Goal: Information Seeking & Learning: Learn about a topic

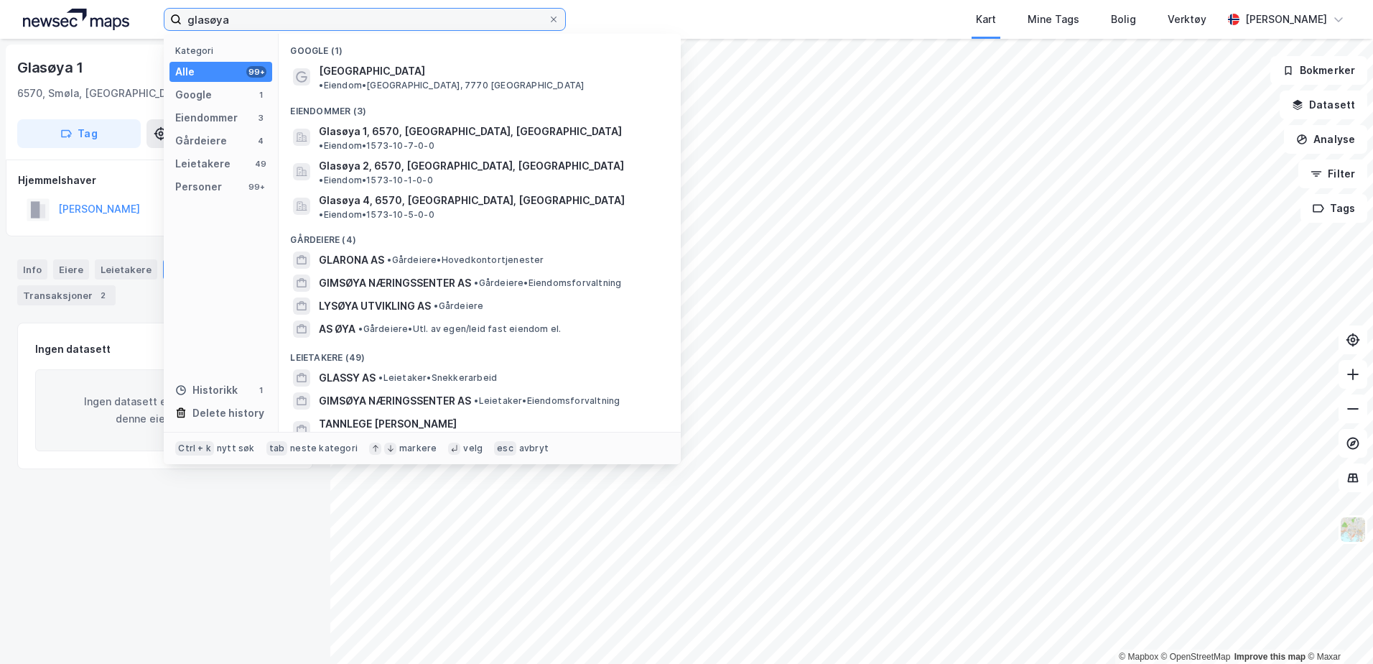
drag, startPoint x: 257, startPoint y: 23, endPoint x: 186, endPoint y: 26, distance: 71.2
click at [186, 26] on input "glasøya" at bounding box center [365, 20] width 366 height 22
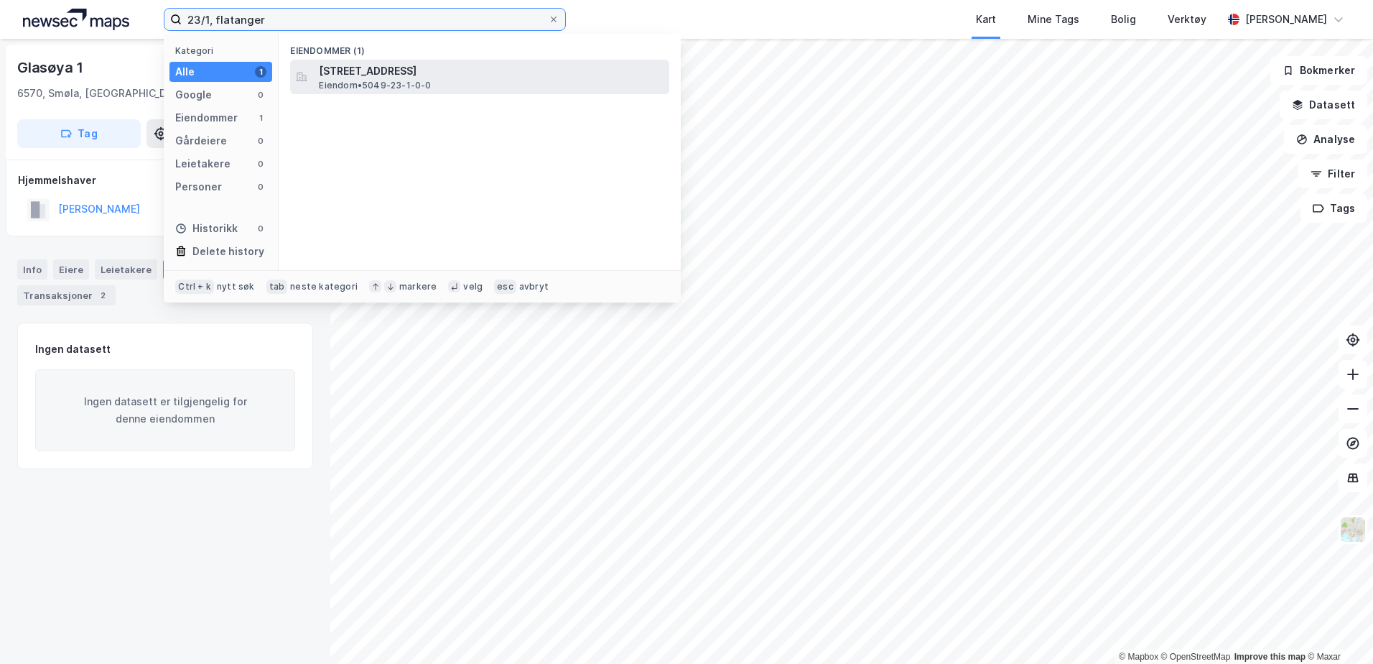
type input "23/1, flatanger"
click at [400, 80] on span "Eiendom • 5049-23-1-0-0" at bounding box center [375, 85] width 112 height 11
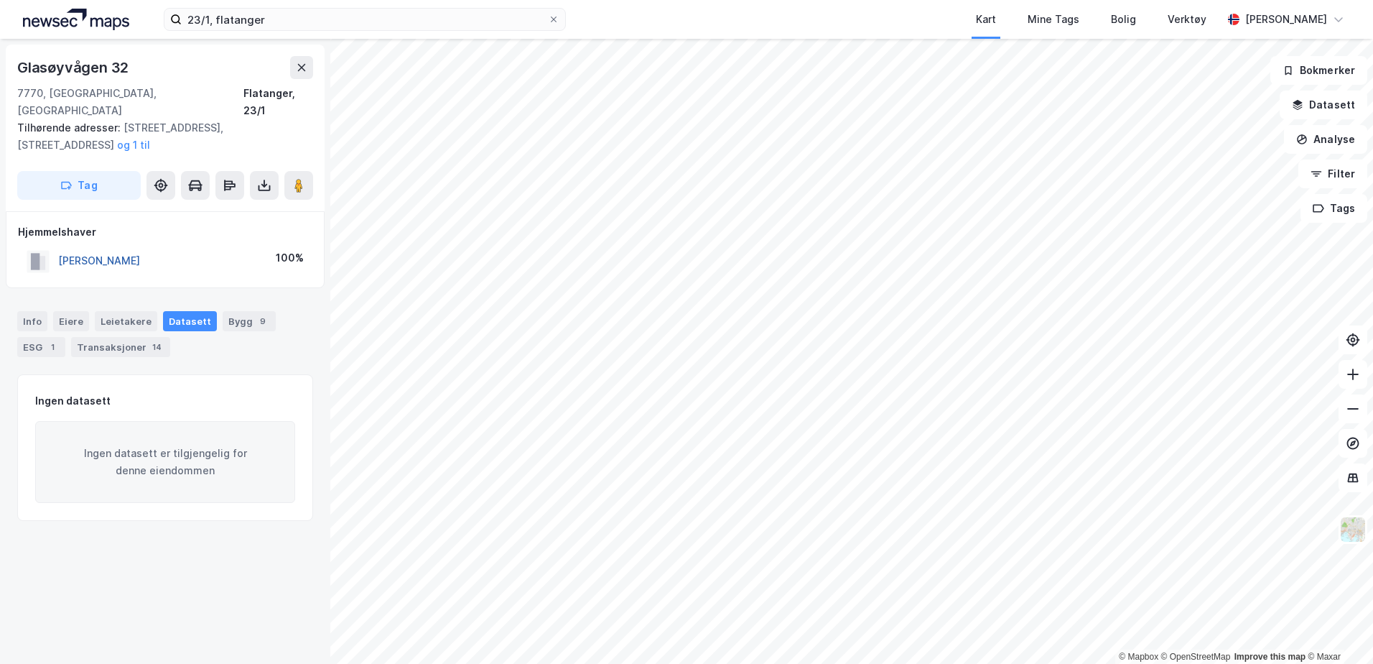
click at [0, 0] on button "[PERSON_NAME]" at bounding box center [0, 0] width 0 height 0
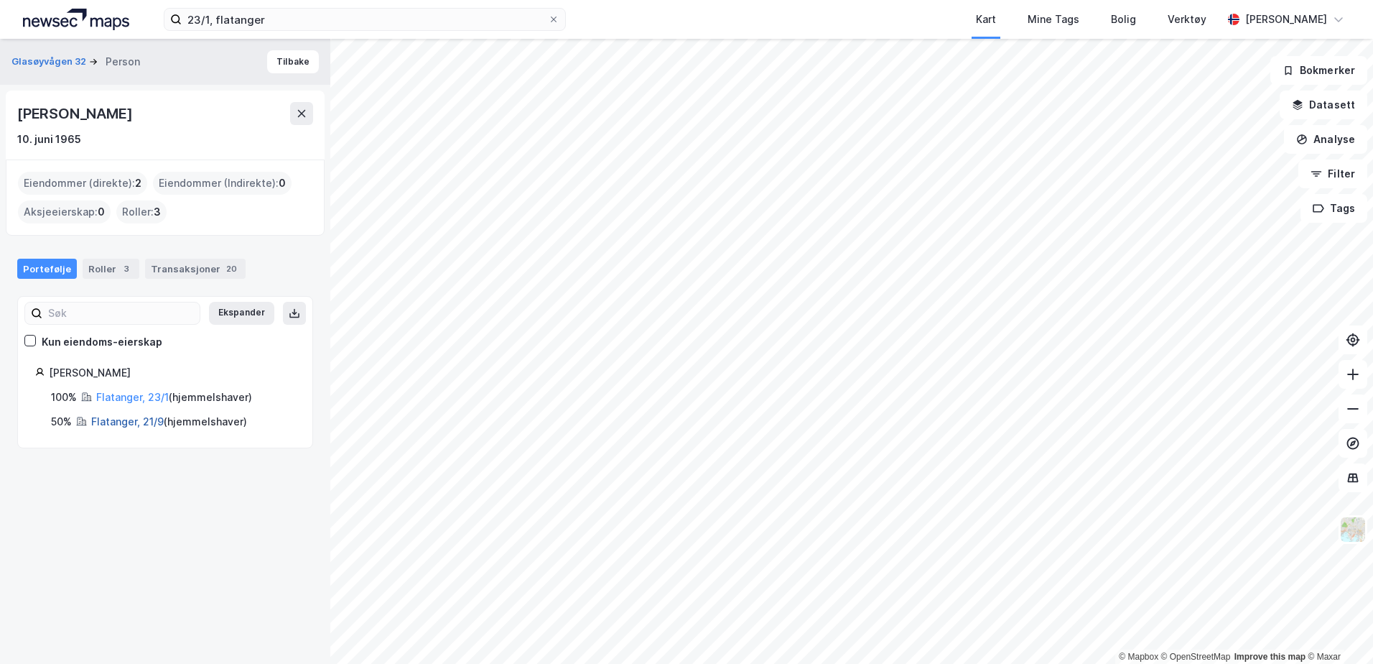
click at [113, 422] on link "Flatanger, 21/9" at bounding box center [127, 421] width 73 height 12
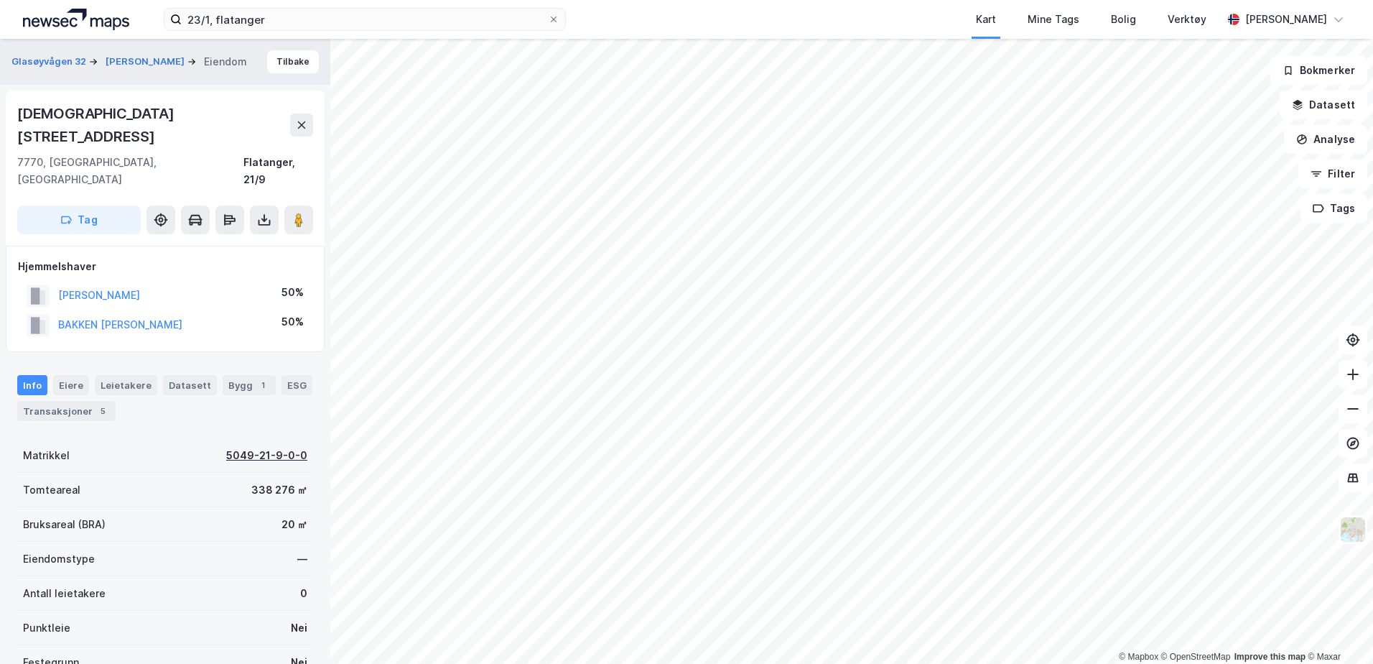
scroll to position [1, 0]
click at [299, 121] on icon at bounding box center [302, 124] width 8 height 7
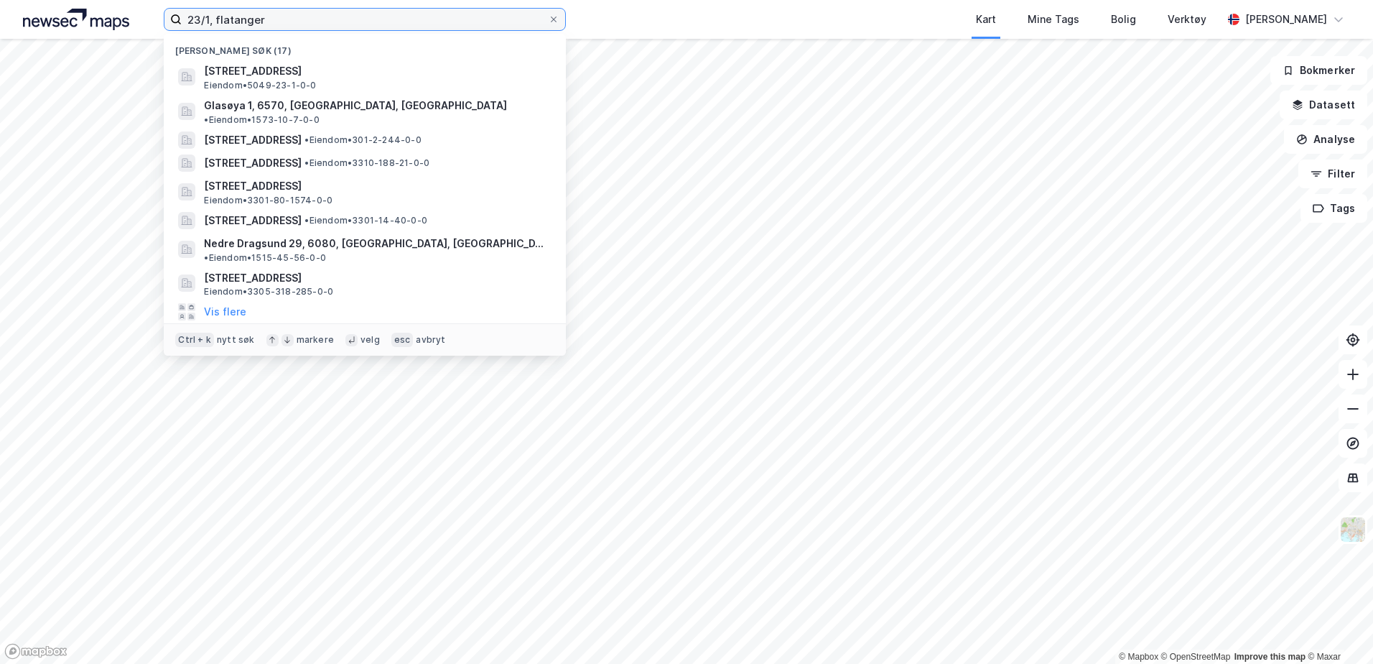
click at [310, 14] on input "23/1, flatanger" at bounding box center [365, 20] width 366 height 22
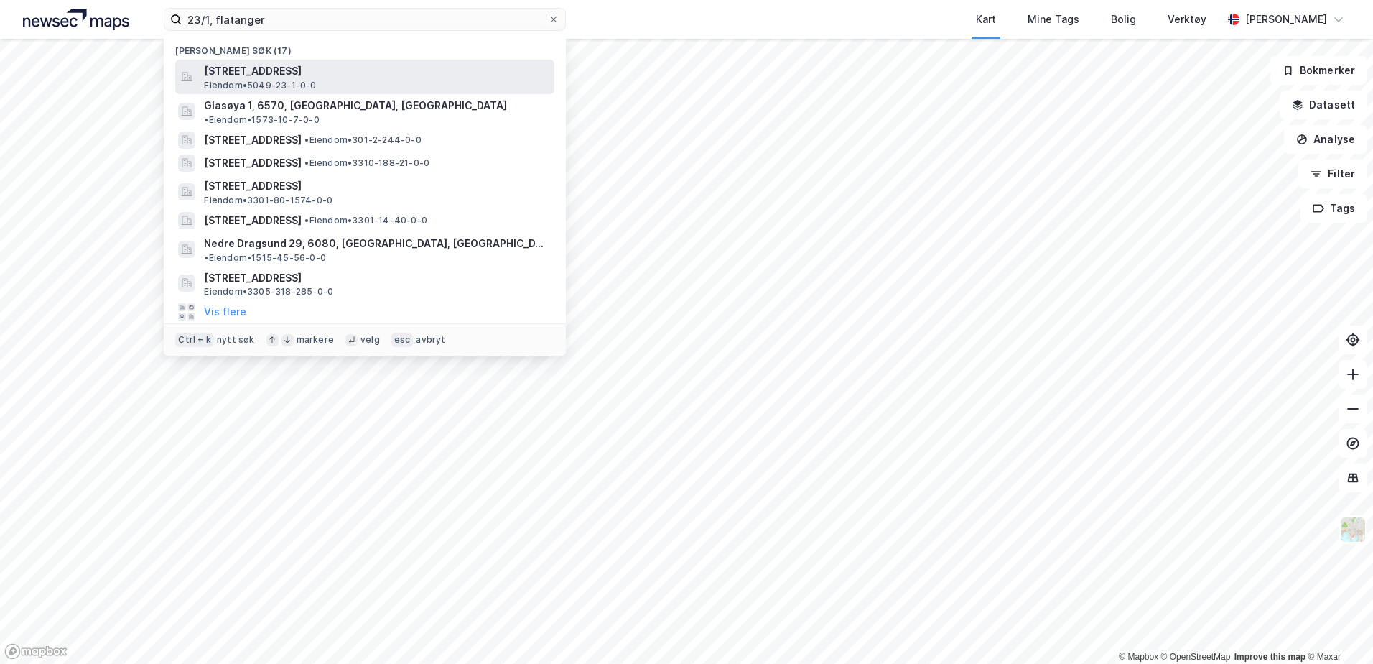
click at [308, 74] on span "[STREET_ADDRESS]" at bounding box center [376, 70] width 345 height 17
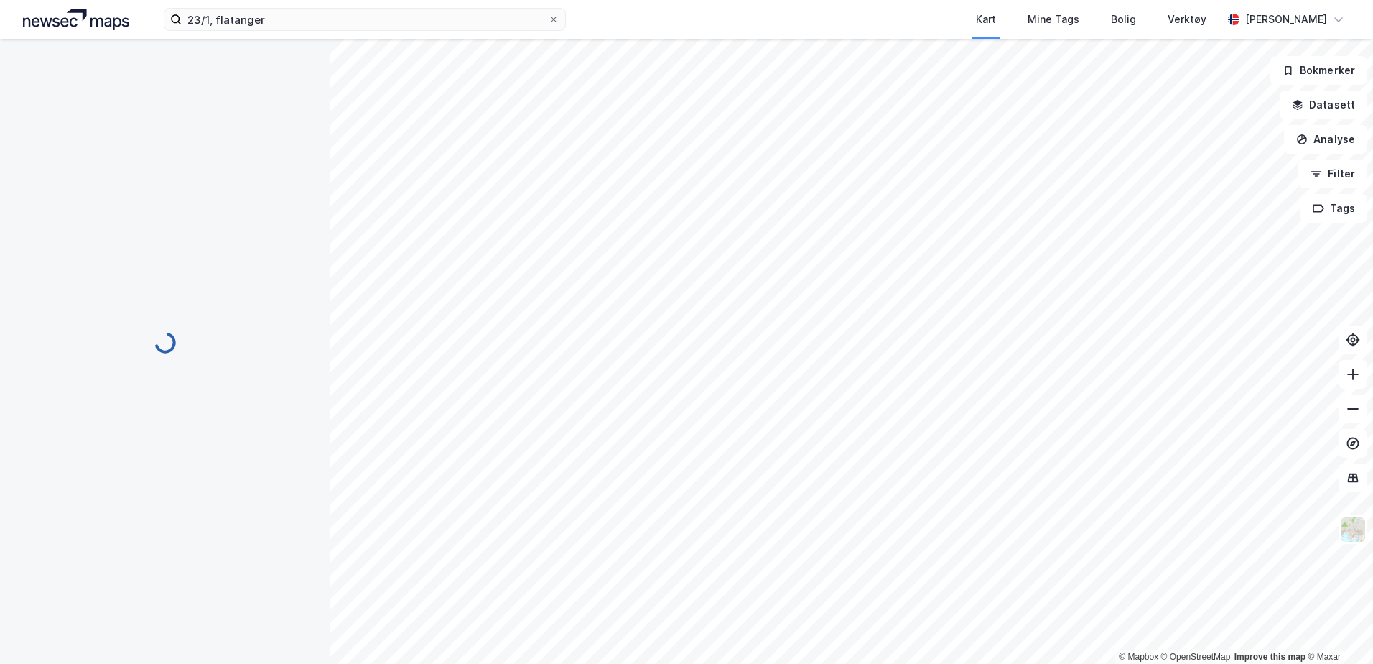
scroll to position [1, 0]
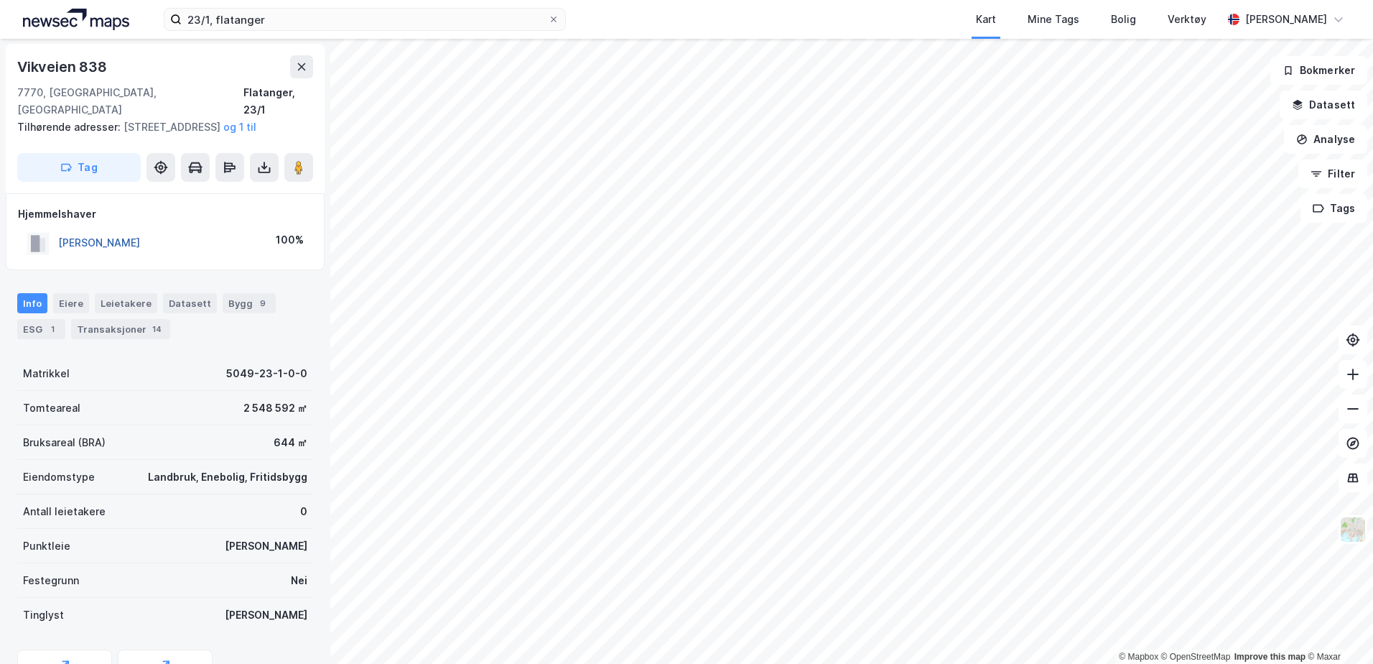
click at [0, 0] on button "[PERSON_NAME]" at bounding box center [0, 0] width 0 height 0
